Goal: Task Accomplishment & Management: Manage account settings

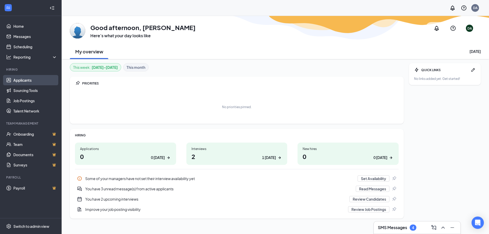
click at [28, 80] on link "Applicants" at bounding box center [35, 80] width 44 height 10
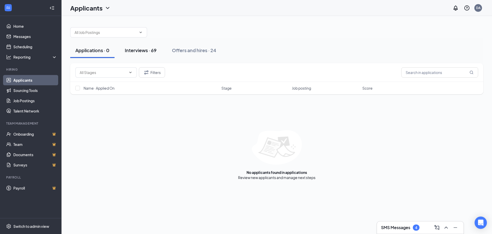
click at [150, 49] on div "Interviews · 69" at bounding box center [141, 50] width 32 height 6
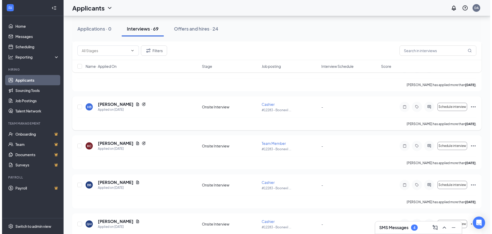
scroll to position [205, 0]
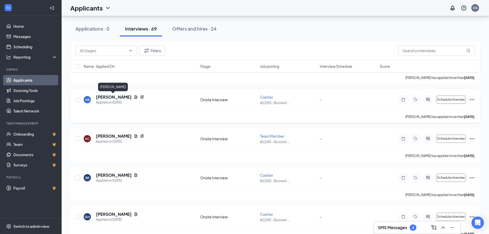
click at [115, 98] on h5 "[PERSON_NAME]" at bounding box center [114, 97] width 36 height 6
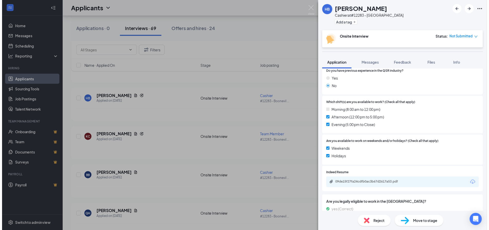
scroll to position [128, 0]
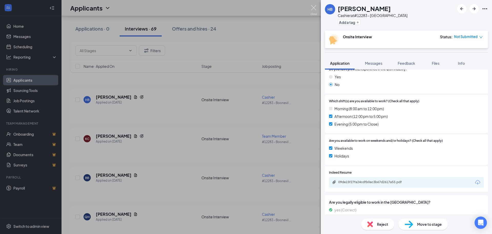
click at [312, 8] on img at bounding box center [314, 10] width 6 height 10
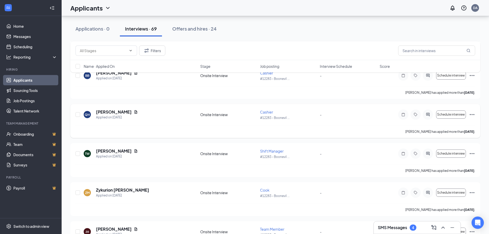
scroll to position [308, 0]
click at [473, 154] on icon "Ellipses" at bounding box center [472, 153] width 6 height 6
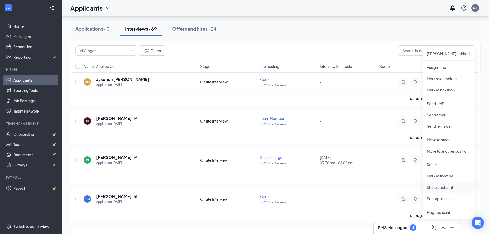
scroll to position [436, 0]
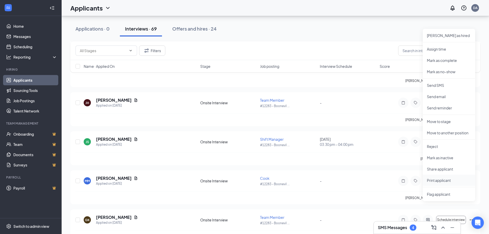
click at [440, 182] on p "Print applicant" at bounding box center [448, 179] width 44 height 5
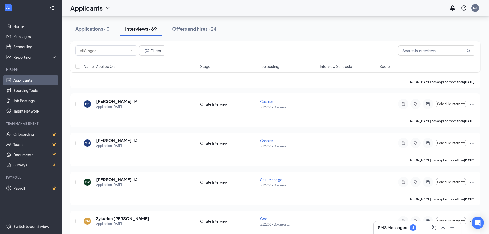
scroll to position [282, 0]
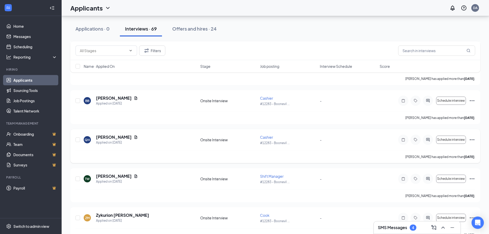
click at [472, 139] on icon "Ellipses" at bounding box center [472, 139] width 6 height 6
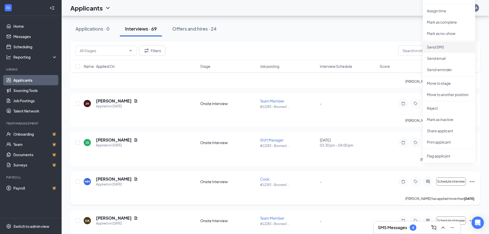
scroll to position [436, 0]
click at [441, 144] on li "Print applicant" at bounding box center [448, 140] width 52 height 11
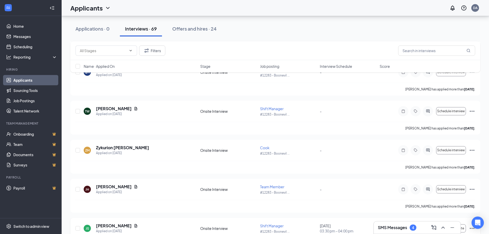
scroll to position [333, 0]
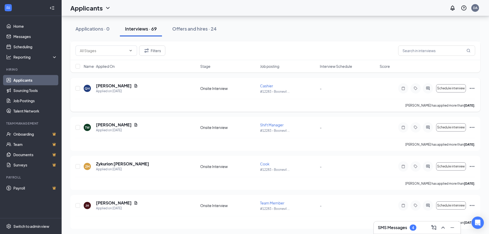
click at [472, 89] on icon "Ellipses" at bounding box center [472, 88] width 6 height 6
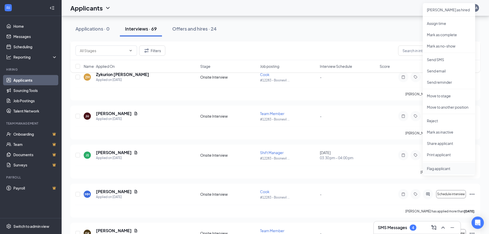
scroll to position [462, 0]
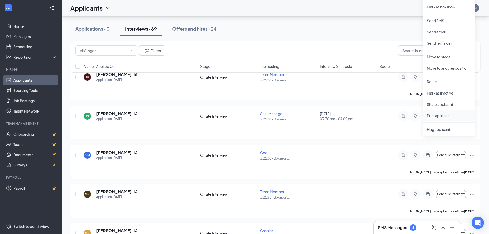
click at [446, 114] on p "Print applicant" at bounding box center [448, 115] width 44 height 5
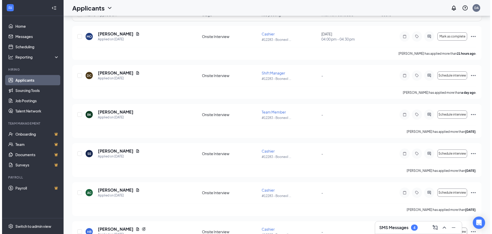
scroll to position [0, 0]
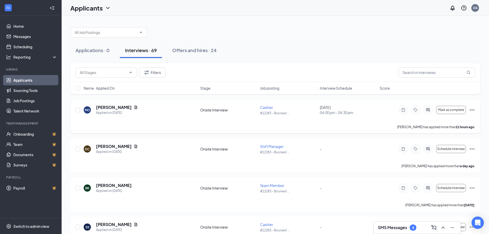
click at [162, 112] on div "MO [PERSON_NAME] Applied on [DATE]" at bounding box center [140, 109] width 113 height 11
click at [115, 112] on div "Applied on [DATE]" at bounding box center [117, 112] width 42 height 5
click at [115, 109] on h5 "[PERSON_NAME]" at bounding box center [114, 107] width 36 height 6
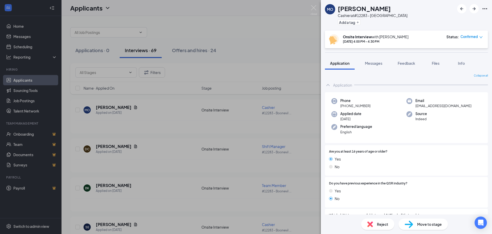
click at [263, 52] on div "MO [PERSON_NAME] at #12283 - [GEOGRAPHIC_DATA] Add a tag Onsite Interview with …" at bounding box center [246, 117] width 492 height 234
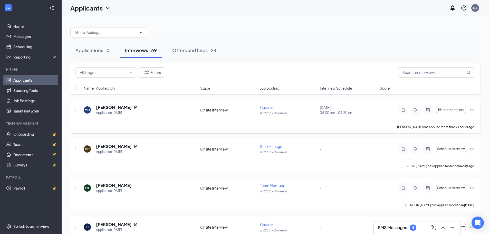
click at [472, 109] on icon "Ellipses" at bounding box center [471, 109] width 5 height 1
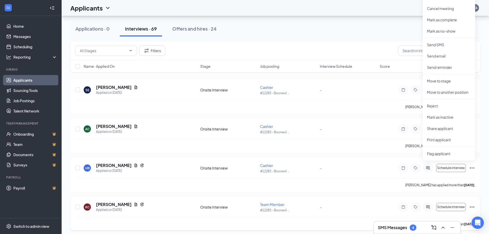
scroll to position [154, 0]
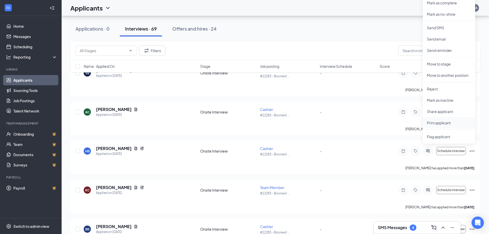
click at [441, 123] on p "Print applicant" at bounding box center [448, 122] width 44 height 5
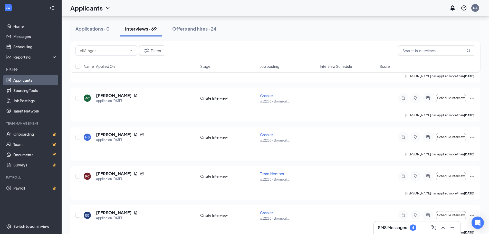
scroll to position [180, 0]
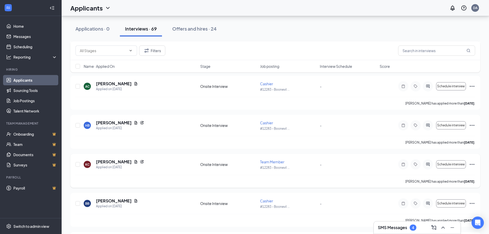
click at [473, 165] on icon "Ellipses" at bounding box center [472, 164] width 6 height 6
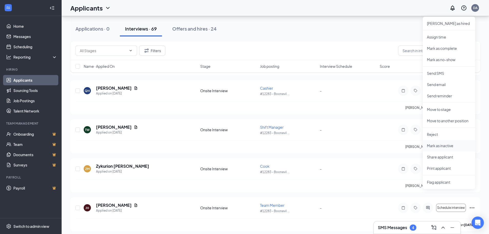
scroll to position [333, 0]
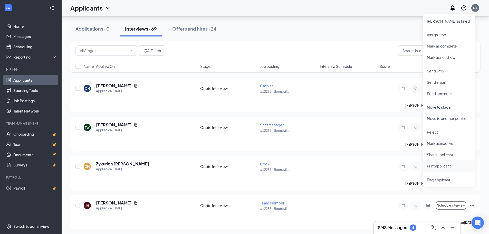
click at [447, 166] on p "Print applicant" at bounding box center [448, 165] width 44 height 5
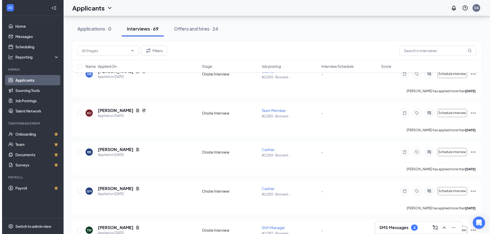
scroll to position [205, 0]
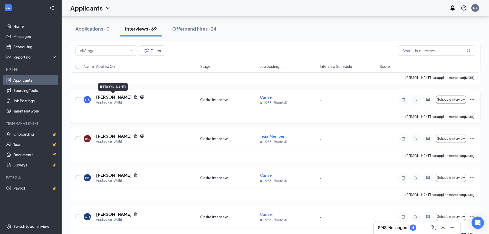
click at [118, 97] on h5 "[PERSON_NAME]" at bounding box center [114, 97] width 36 height 6
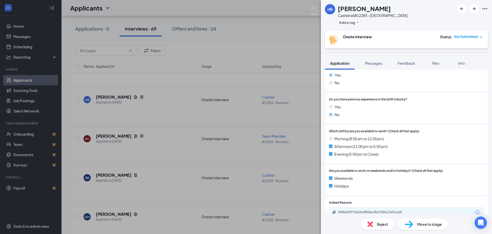
scroll to position [103, 0]
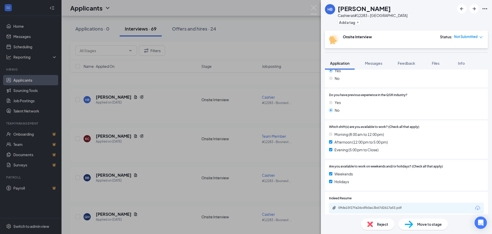
click at [244, 48] on div "[PERSON_NAME] Cashier at #12283 - [GEOGRAPHIC_DATA] Add a tag Onsite Interview …" at bounding box center [246, 117] width 492 height 234
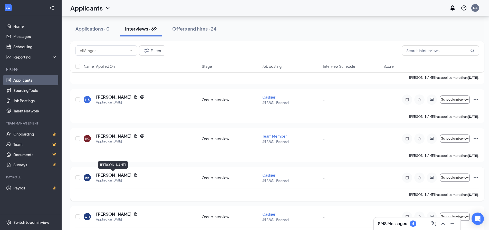
click at [111, 175] on h5 "[PERSON_NAME]" at bounding box center [114, 175] width 36 height 6
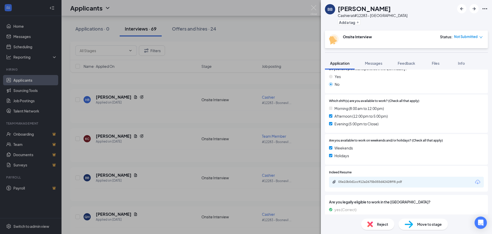
scroll to position [102, 0]
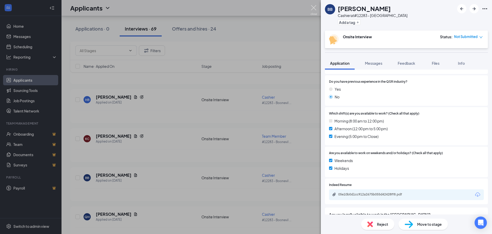
click at [316, 7] on img at bounding box center [314, 10] width 6 height 10
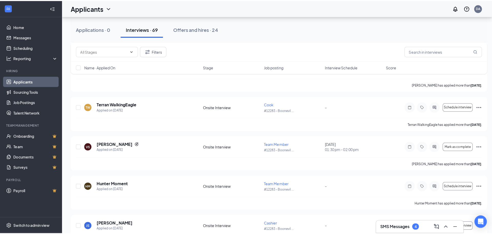
scroll to position [1411, 0]
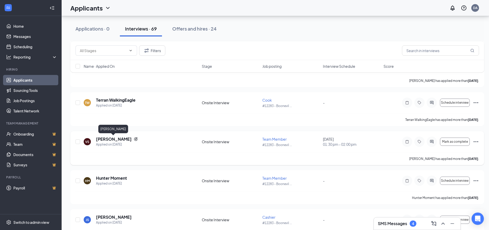
click at [112, 139] on h5 "[PERSON_NAME]" at bounding box center [114, 139] width 36 height 6
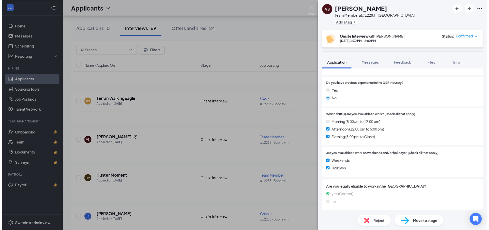
scroll to position [114, 0]
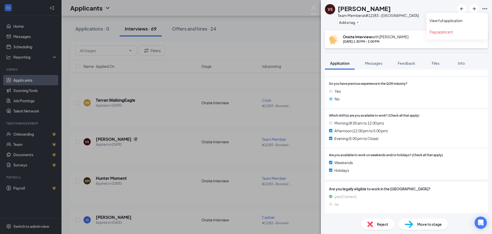
click at [485, 8] on icon "Ellipses" at bounding box center [485, 9] width 6 height 6
click at [444, 78] on div "Do you have previous experience in the QSR industry? Yes No" at bounding box center [406, 92] width 163 height 31
click at [262, 43] on div "VS [PERSON_NAME] Team Member at #12283 - [GEOGRAPHIC_DATA] Add a tag Onsite Int…" at bounding box center [246, 117] width 492 height 234
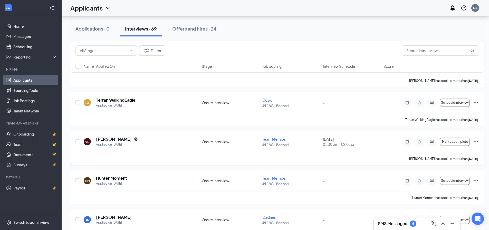
click at [475, 142] on icon "Ellipses" at bounding box center [475, 141] width 6 height 6
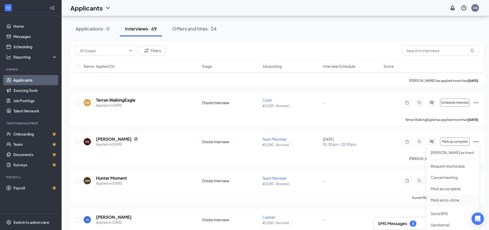
scroll to position [1539, 0]
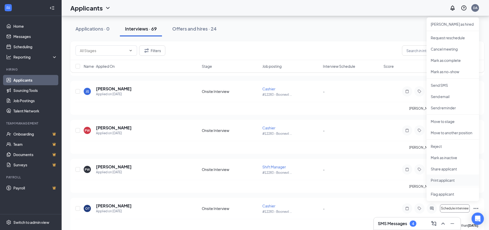
click at [443, 180] on p "Print applicant" at bounding box center [452, 179] width 44 height 5
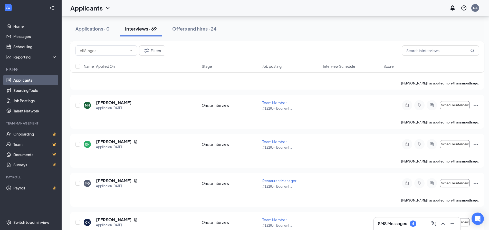
scroll to position [2560, 0]
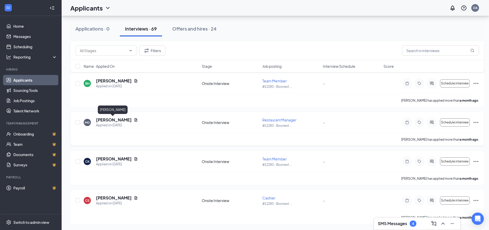
click at [105, 118] on h5 "[PERSON_NAME]" at bounding box center [114, 120] width 36 height 6
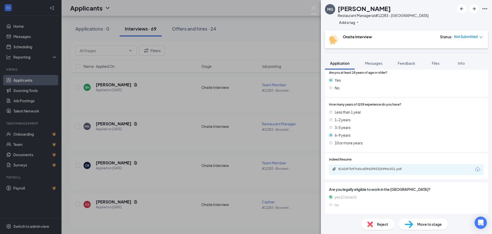
scroll to position [79, 0]
click at [398, 167] on div "81424f7b97fa5cd094295532b996c521.pdf" at bounding box center [375, 168] width 72 height 4
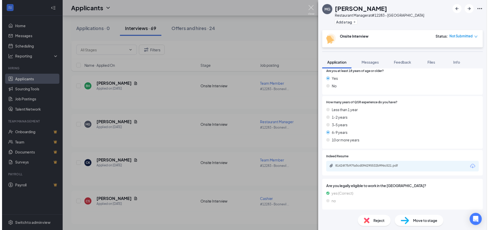
scroll to position [77, 0]
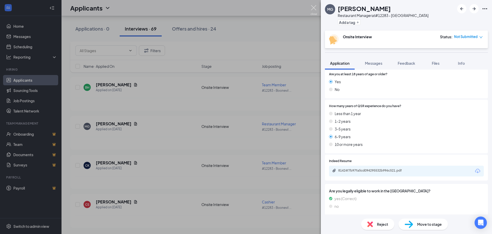
click at [312, 7] on img at bounding box center [314, 10] width 6 height 10
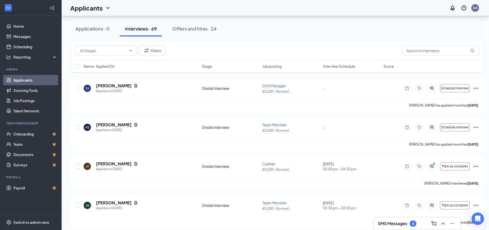
scroll to position [1150, 0]
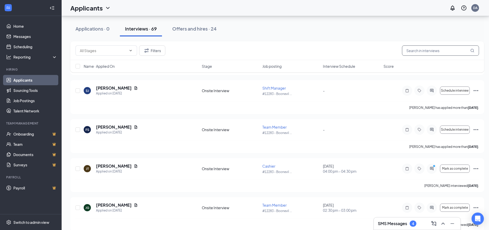
click at [413, 50] on input "text" at bounding box center [440, 50] width 77 height 10
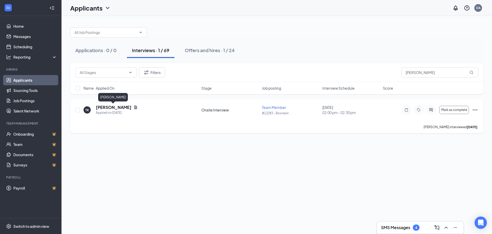
click at [105, 108] on h5 "[PERSON_NAME]" at bounding box center [114, 107] width 36 height 6
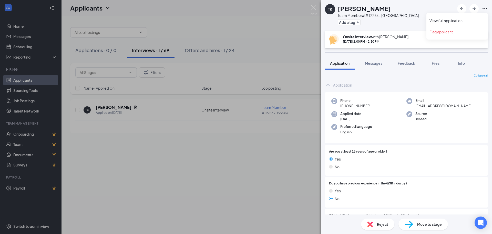
click at [483, 9] on icon "Ellipses" at bounding box center [485, 9] width 6 height 6
click at [455, 18] on link "View full application" at bounding box center [457, 20] width 55 height 5
click at [312, 9] on img at bounding box center [314, 10] width 6 height 10
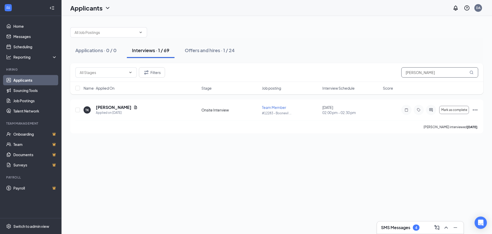
drag, startPoint x: 435, startPoint y: 71, endPoint x: 346, endPoint y: 61, distance: 89.0
click at [346, 61] on div "Applications · 0 / 0 Interviews · 1 / 69 Offers and hires · 1 / 24 Filters [PER…" at bounding box center [276, 77] width 413 height 111
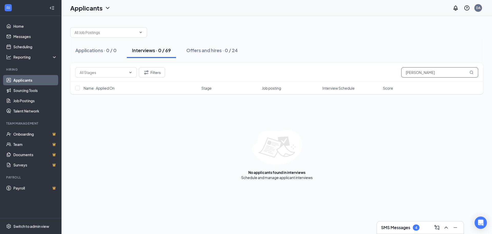
type input "[PERSON_NAME]"
click at [24, 81] on link "Applicants" at bounding box center [35, 80] width 44 height 10
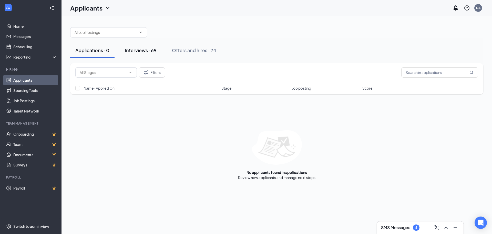
click at [141, 49] on div "Interviews · 69" at bounding box center [141, 50] width 32 height 6
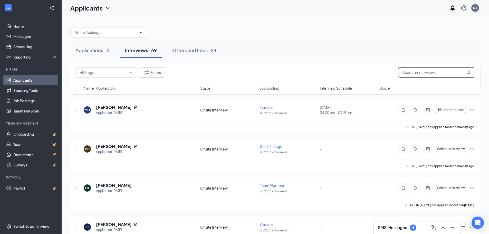
click at [429, 75] on input "text" at bounding box center [436, 72] width 77 height 10
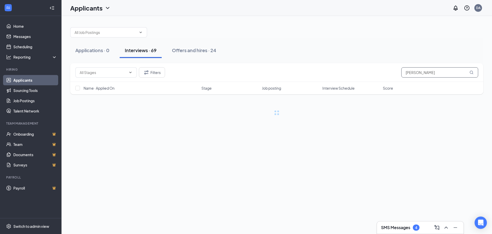
type input "[PERSON_NAME]"
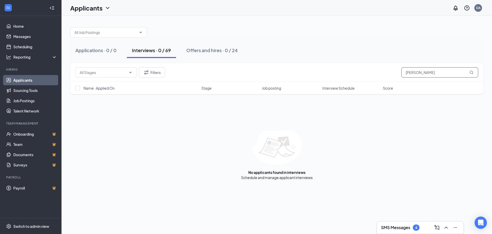
drag, startPoint x: 427, startPoint y: 73, endPoint x: 387, endPoint y: 63, distance: 41.5
click at [390, 69] on div "Filters BRITTANY" at bounding box center [276, 72] width 403 height 10
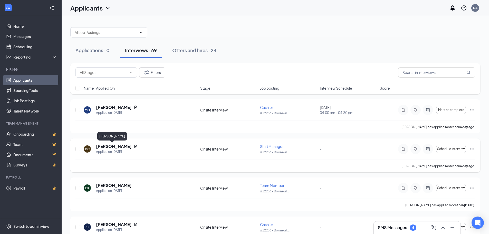
click at [112, 145] on h5 "[PERSON_NAME]" at bounding box center [114, 146] width 36 height 6
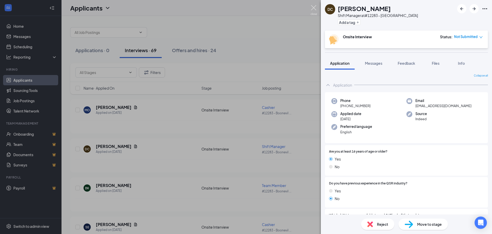
click at [312, 7] on img at bounding box center [314, 10] width 6 height 10
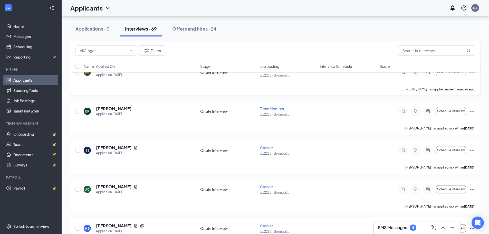
scroll to position [77, 0]
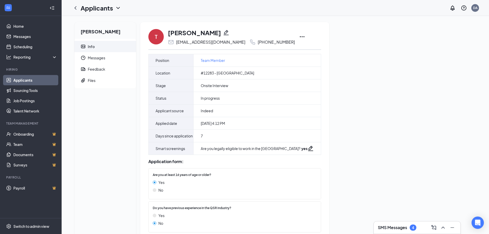
click at [299, 37] on icon "Ellipses" at bounding box center [302, 37] width 6 height 6
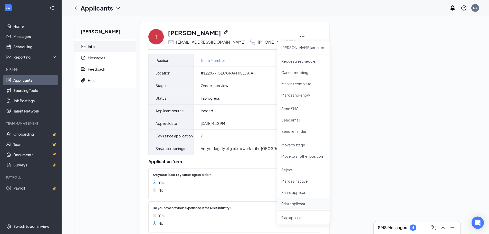
click at [287, 204] on p "Print applicant" at bounding box center [303, 203] width 44 height 5
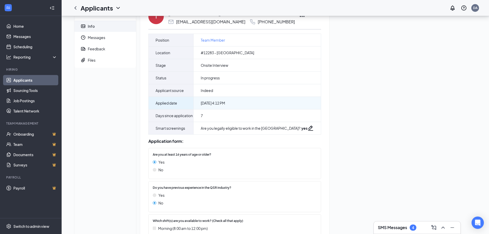
scroll to position [97, 0]
